Goal: Register for event/course

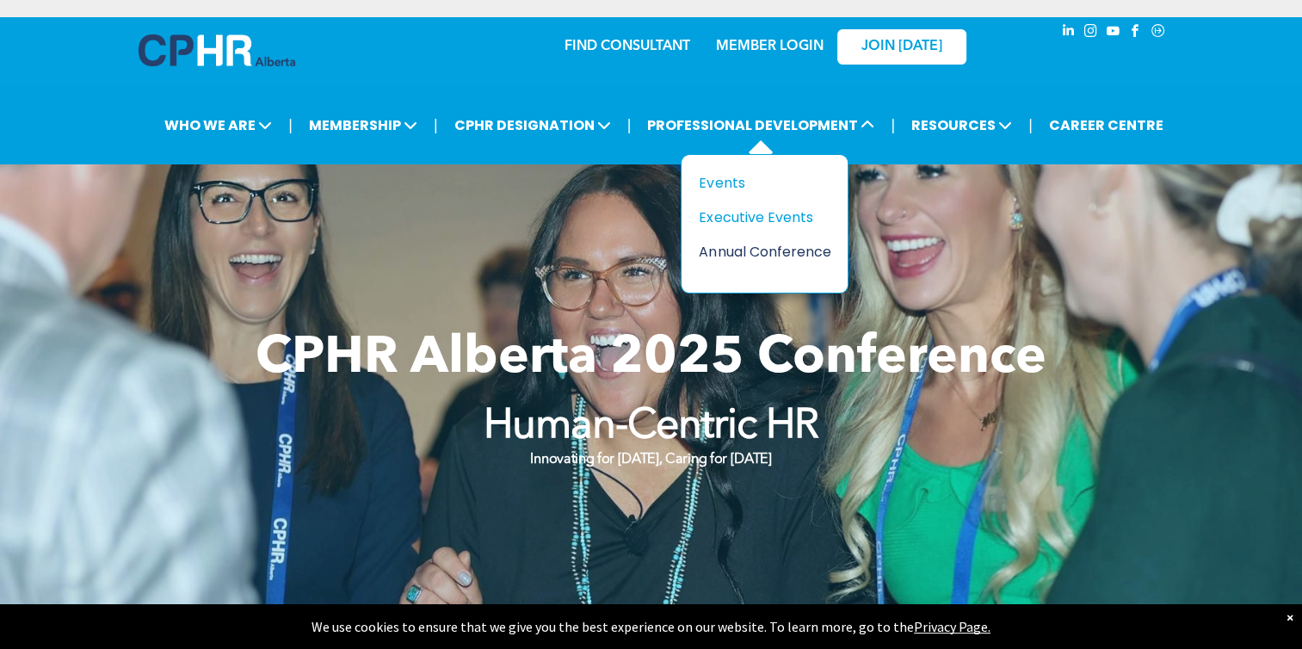
click at [714, 250] on div "Annual Conference" at bounding box center [758, 252] width 119 height 22
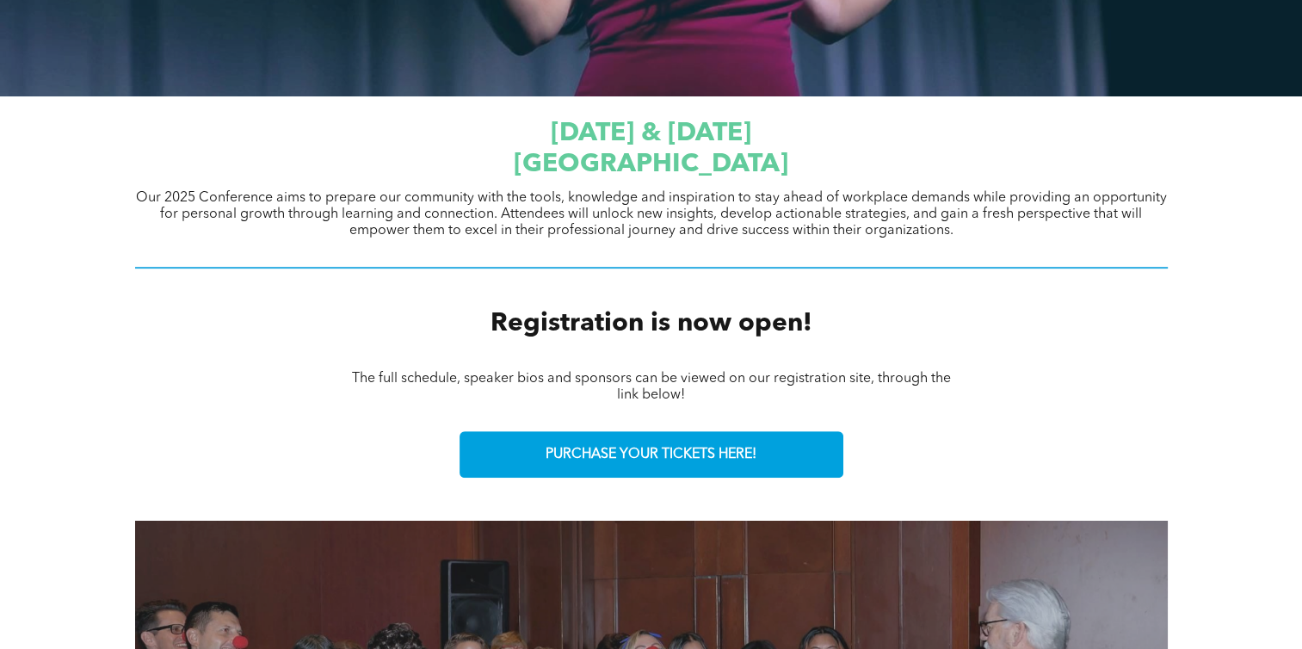
scroll to position [603, 0]
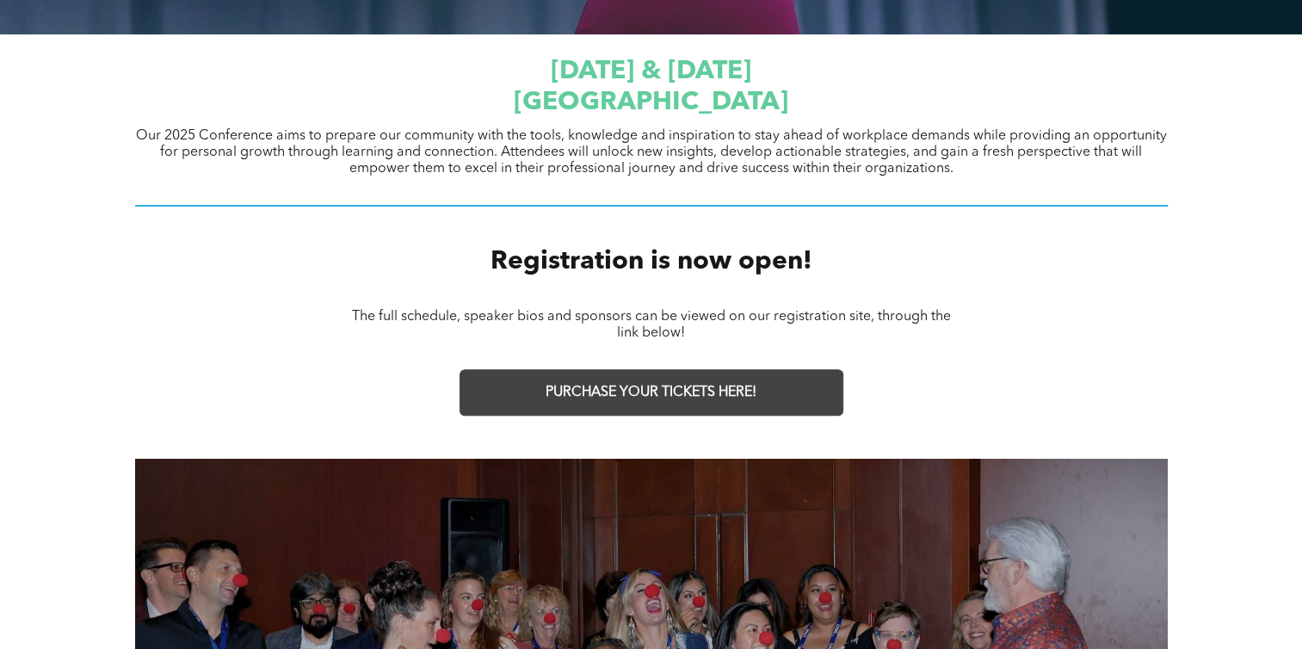
click at [681, 393] on span "PURCHASE YOUR TICKETS HERE!" at bounding box center [651, 393] width 211 height 16
